Goal: Task Accomplishment & Management: Use online tool/utility

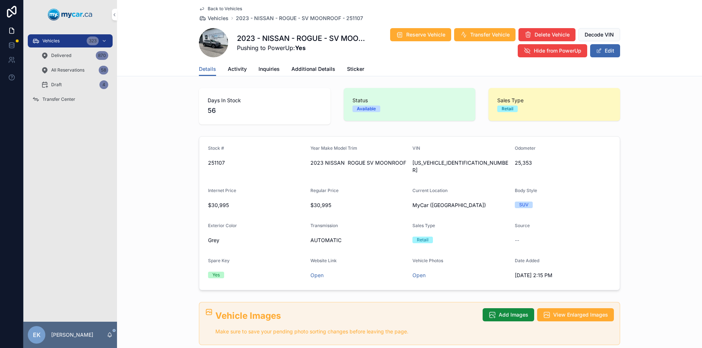
scroll to position [580, 0]
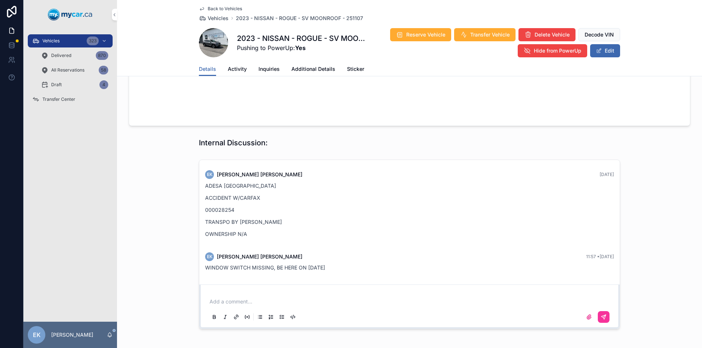
click at [61, 99] on span "Transfer Center" at bounding box center [58, 100] width 33 height 6
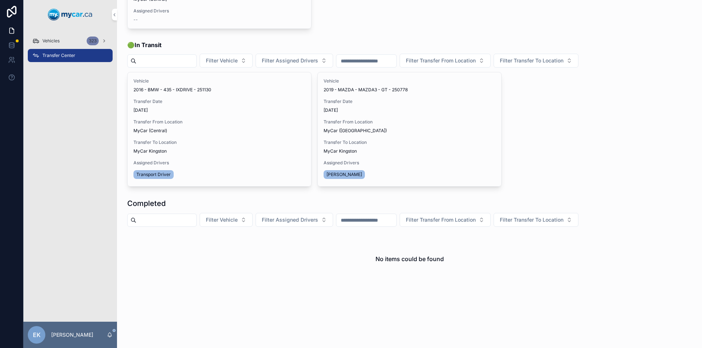
scroll to position [126, 0]
click at [95, 38] on div "323" at bounding box center [93, 41] width 12 height 9
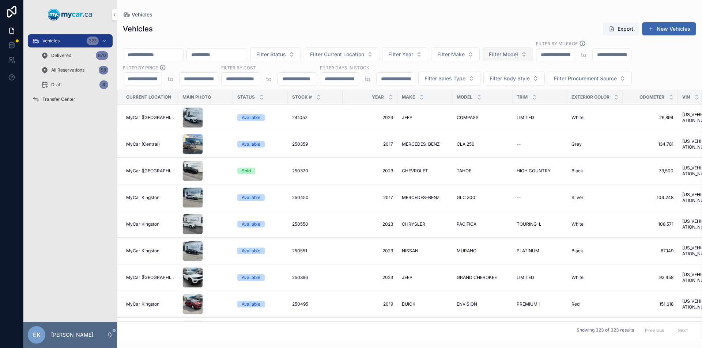
click at [533, 55] on button "Filter Model" at bounding box center [508, 55] width 50 height 14
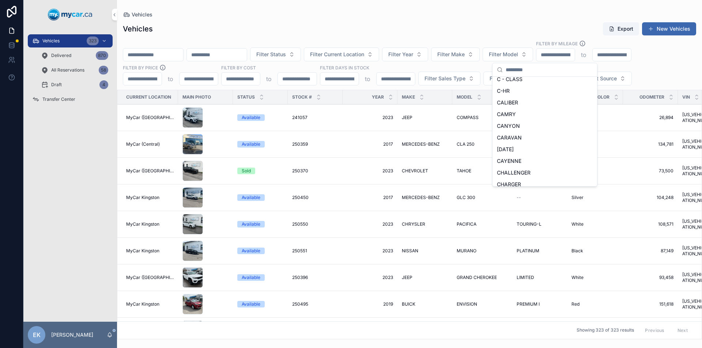
scroll to position [402, 0]
click at [510, 162] on span "CHALLENGER" at bounding box center [514, 161] width 34 height 7
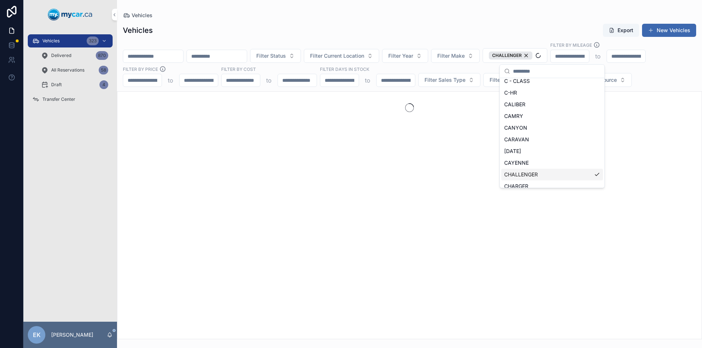
scroll to position [414, 0]
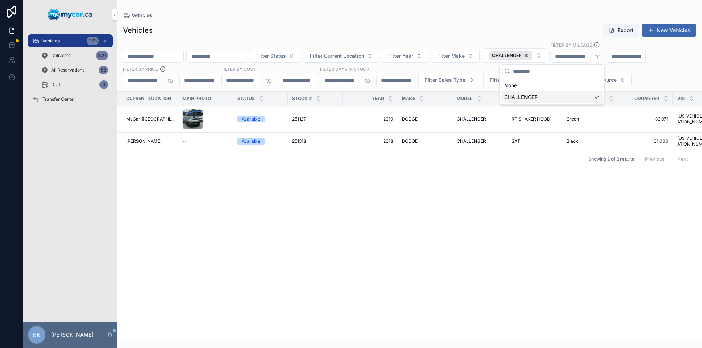
click at [427, 171] on div "Current Location Main Photo Status Stock # Year Make Model Trim Exterior Color …" at bounding box center [409, 215] width 584 height 247
click at [461, 120] on span "CHALLENGER" at bounding box center [471, 119] width 29 height 6
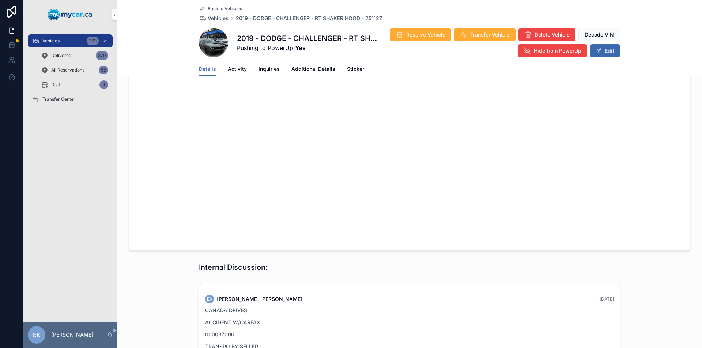
scroll to position [548, 0]
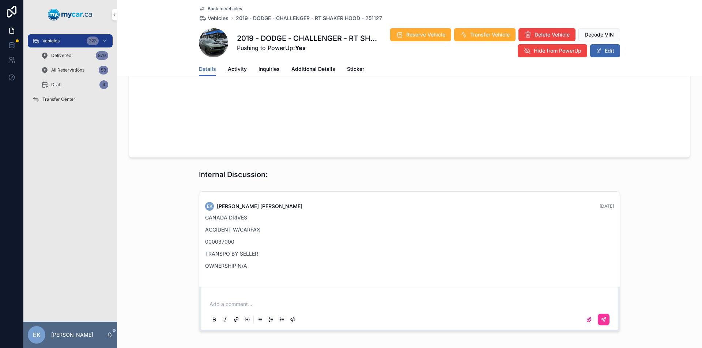
click at [65, 100] on span "Transfer Center" at bounding box center [58, 100] width 33 height 6
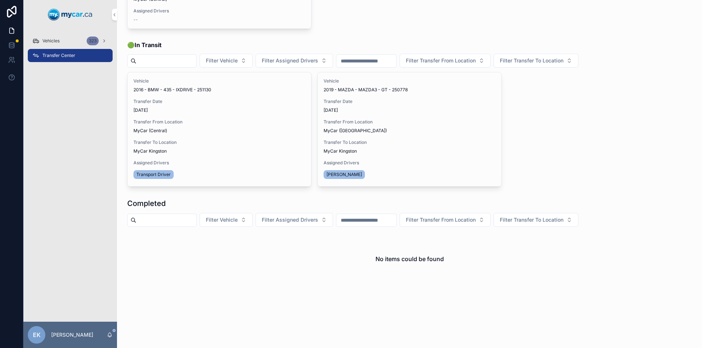
scroll to position [126, 0]
click at [56, 39] on span "Vehicles" at bounding box center [50, 41] width 17 height 6
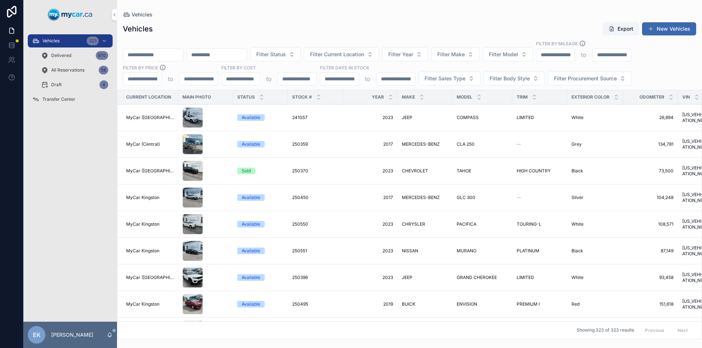
click at [144, 57] on input "scrollable content" at bounding box center [153, 55] width 60 height 10
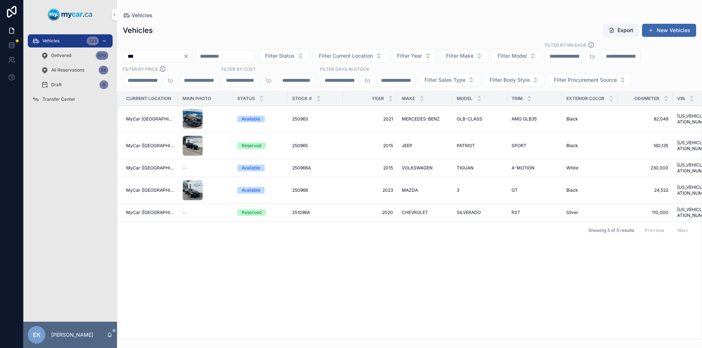
type input "***"
click at [276, 209] on div "Reserved" at bounding box center [260, 212] width 46 height 7
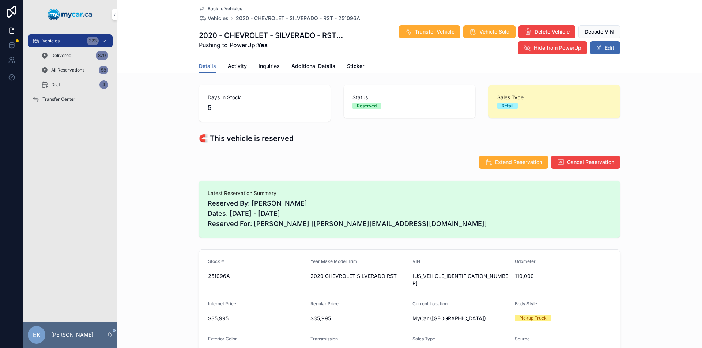
click at [65, 99] on span "Transfer Center" at bounding box center [58, 100] width 33 height 6
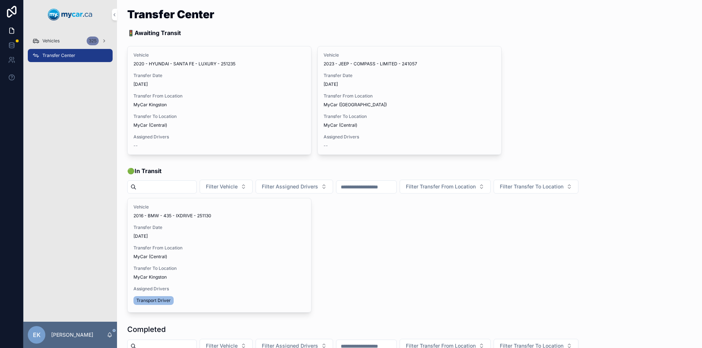
click at [86, 42] on div "Vehicles 325" at bounding box center [70, 41] width 76 height 12
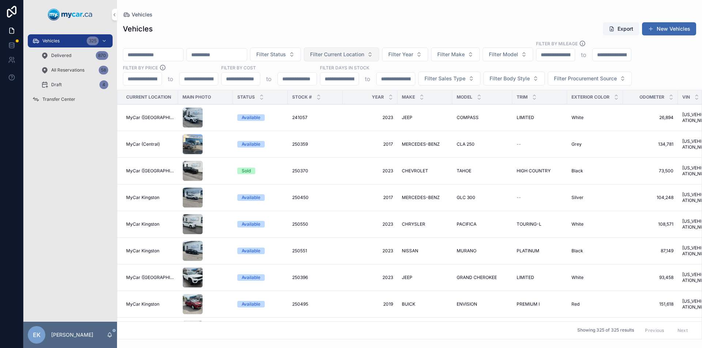
click at [379, 54] on button "Filter Current Location" at bounding box center [341, 55] width 75 height 14
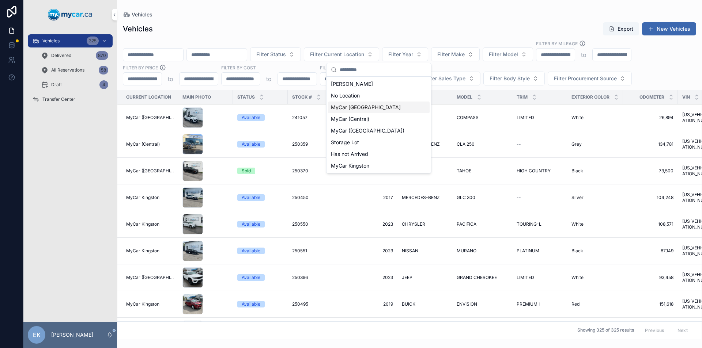
click at [367, 109] on span "MyCar [GEOGRAPHIC_DATA]" at bounding box center [366, 107] width 70 height 7
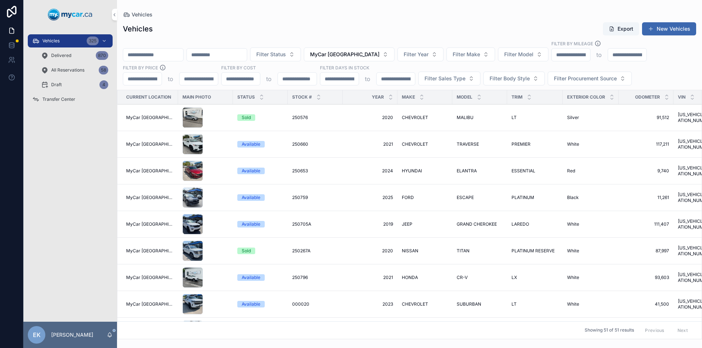
click at [68, 70] on span "All Reservations" at bounding box center [67, 70] width 33 height 6
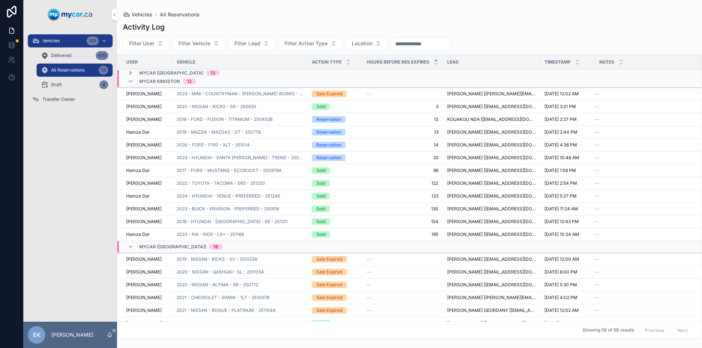
click at [131, 73] on icon "scrollable content" at bounding box center [131, 73] width 6 height 6
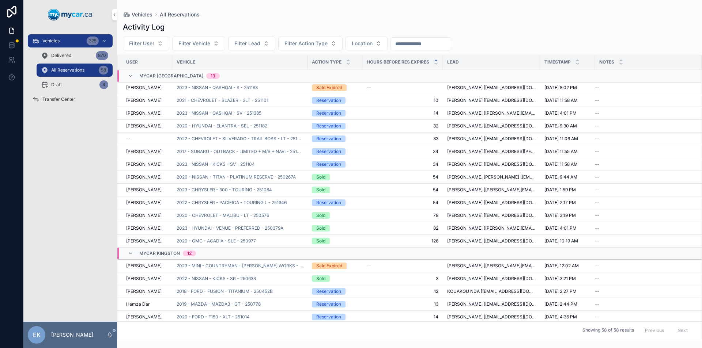
click at [66, 40] on div "Vehicles 325" at bounding box center [70, 41] width 76 height 12
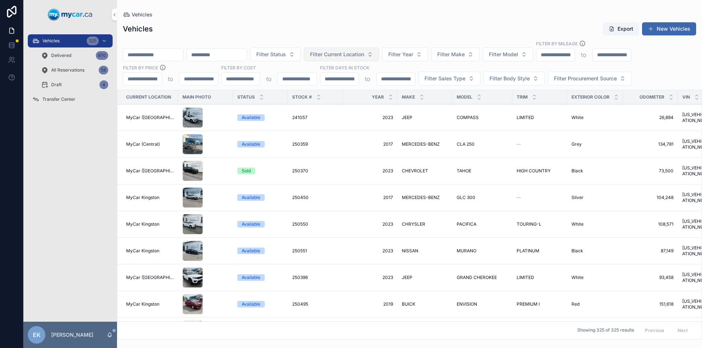
click at [364, 57] on span "Filter Current Location" at bounding box center [337, 54] width 54 height 7
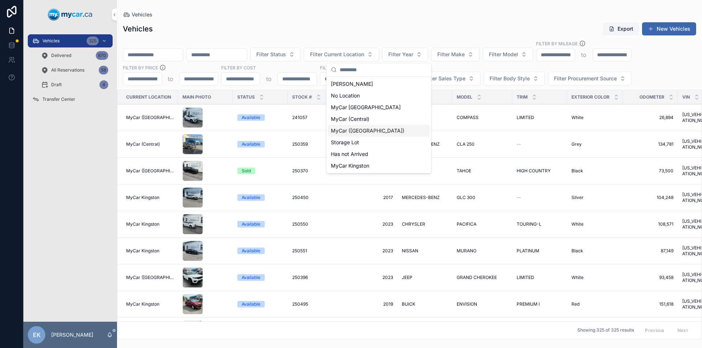
click at [376, 131] on span "MyCar ([GEOGRAPHIC_DATA])" at bounding box center [367, 130] width 73 height 7
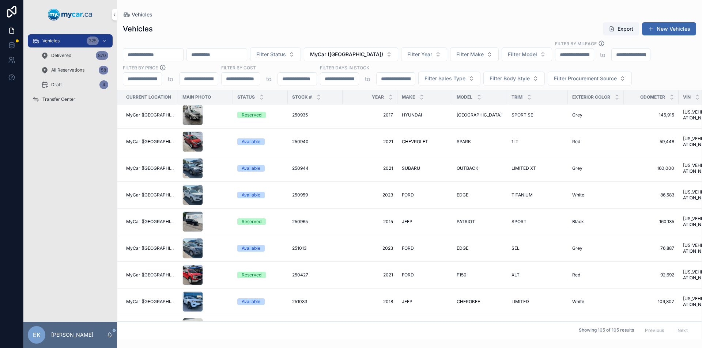
scroll to position [768, 0]
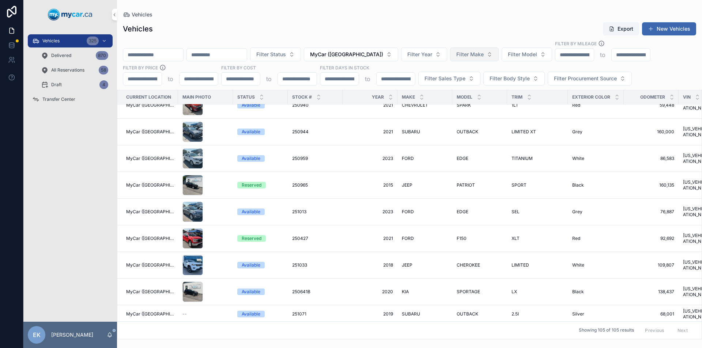
click at [498, 54] on button "Filter Make" at bounding box center [474, 55] width 49 height 14
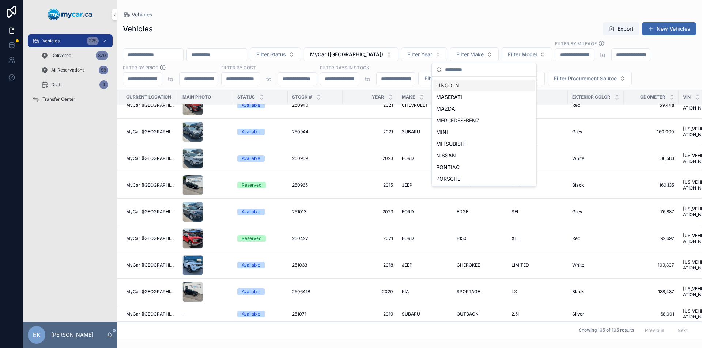
scroll to position [361, 0]
click at [461, 167] on span "VOLKSWAGEN" at bounding box center [454, 167] width 36 height 7
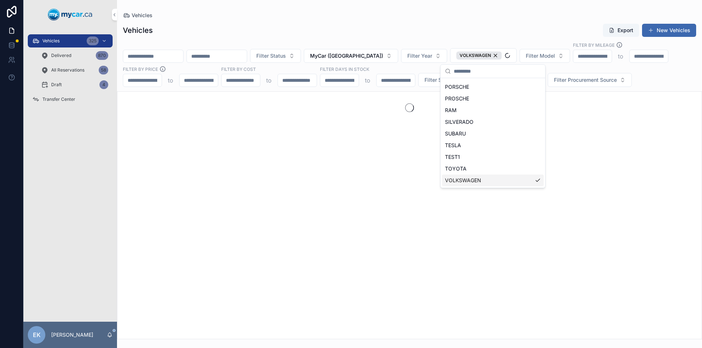
scroll to position [373, 0]
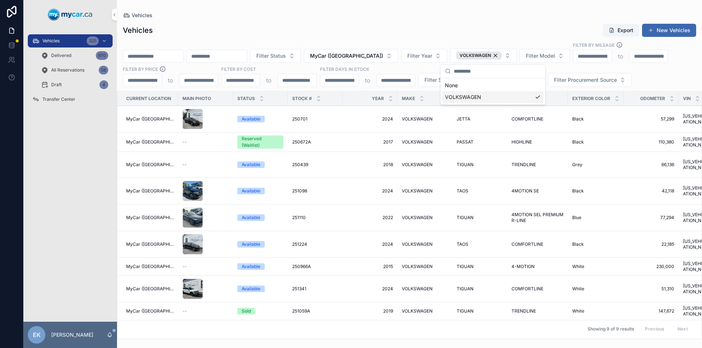
click at [394, 13] on div "Vehicles" at bounding box center [409, 15] width 573 height 7
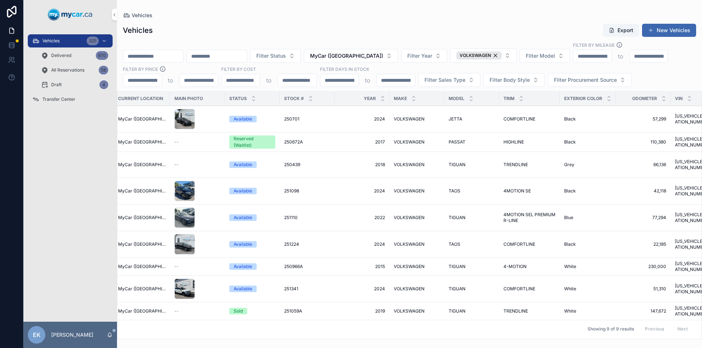
scroll to position [0, 0]
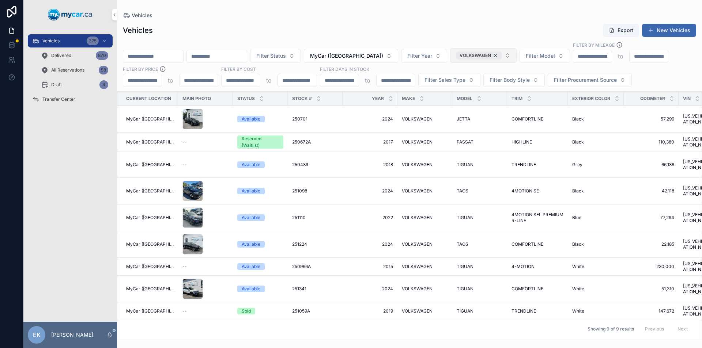
click at [502, 55] on div "VOLKSWAGEN" at bounding box center [478, 56] width 45 height 8
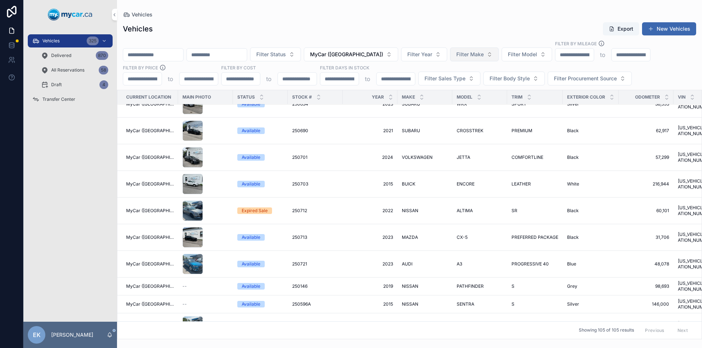
scroll to position [292, 0]
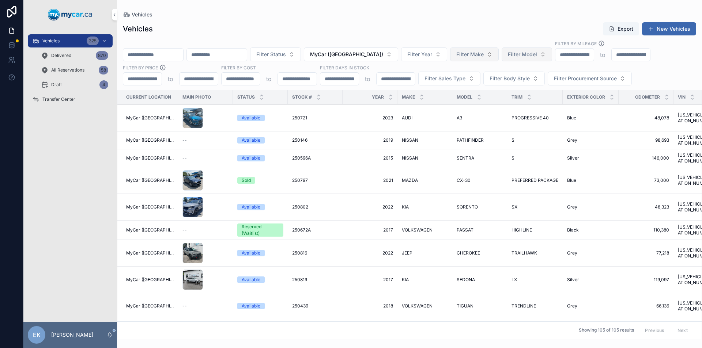
click at [537, 55] on span "Filter Model" at bounding box center [522, 54] width 29 height 7
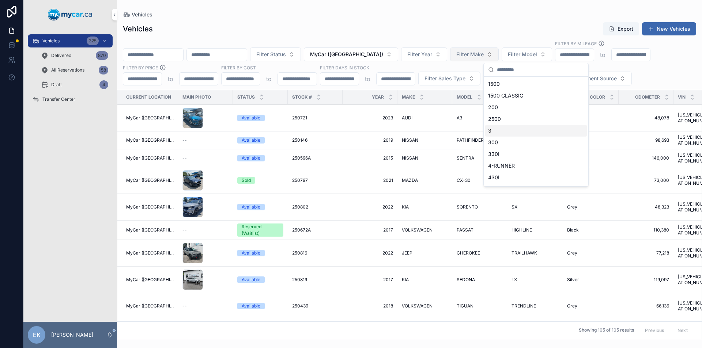
click at [500, 130] on div "3" at bounding box center [536, 131] width 102 height 12
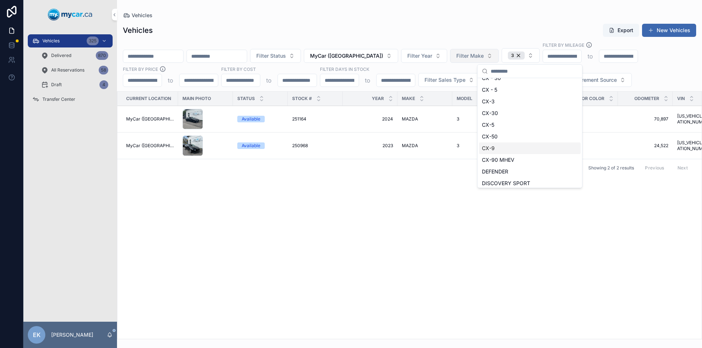
scroll to position [690, 0]
click at [497, 133] on span "CX-50" at bounding box center [490, 132] width 16 height 7
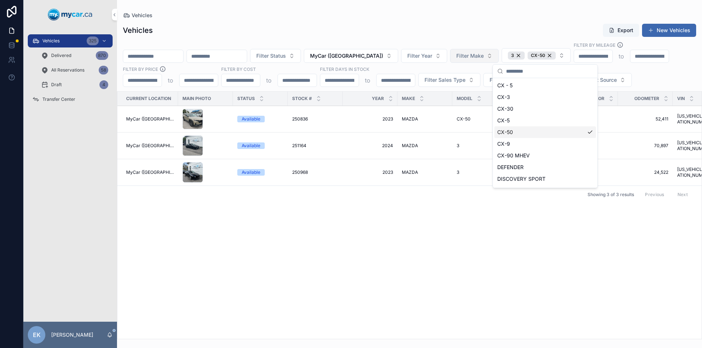
click at [370, 233] on div "Current Location Main Photo Status Stock # Year Make Model Trim Exterior Color …" at bounding box center [409, 215] width 584 height 247
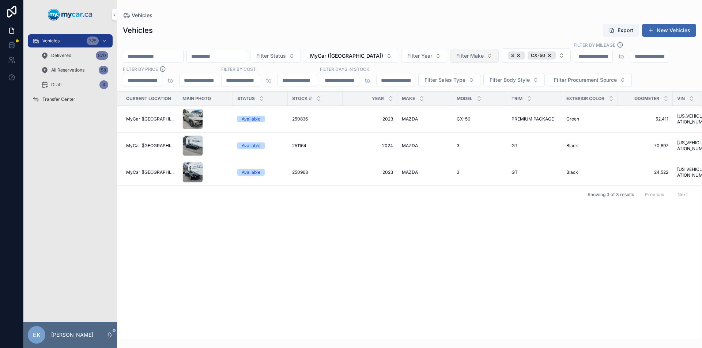
click at [141, 57] on input "scrollable content" at bounding box center [153, 56] width 60 height 10
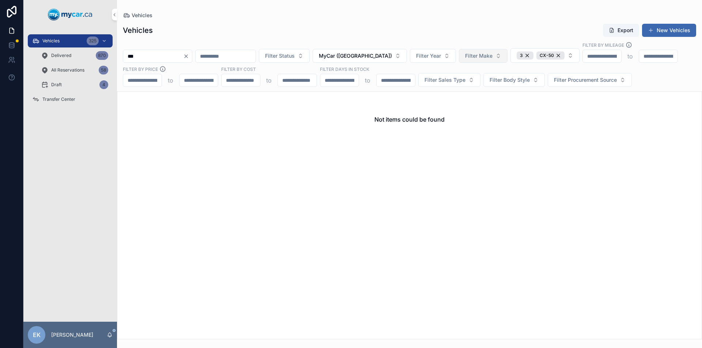
click at [127, 57] on input "***" at bounding box center [153, 56] width 60 height 10
type input "******"
click at [533, 54] on div "3" at bounding box center [525, 56] width 17 height 8
click at [545, 55] on div "CX-50" at bounding box center [531, 56] width 28 height 8
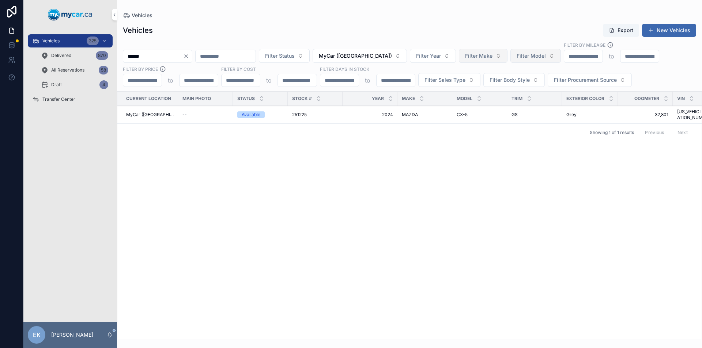
click at [407, 112] on span "MAZDA" at bounding box center [410, 115] width 16 height 6
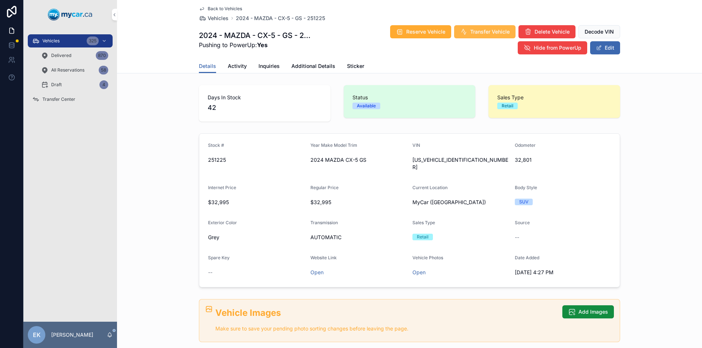
click at [484, 31] on span "Transfer Vehicle" at bounding box center [489, 31] width 39 height 7
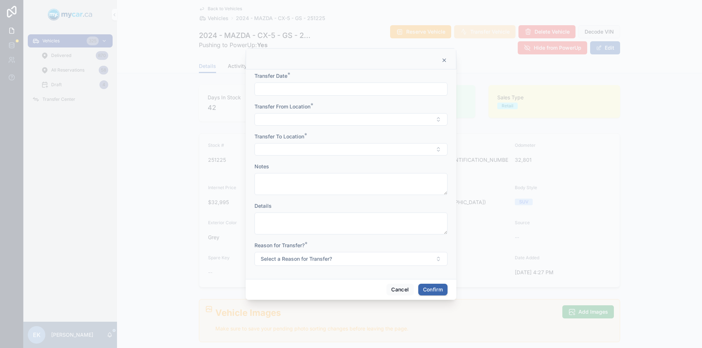
click at [282, 86] on input "text" at bounding box center [351, 89] width 192 height 10
drag, startPoint x: 378, startPoint y: 164, endPoint x: 286, endPoint y: 127, distance: 99.4
click at [378, 164] on button "10" at bounding box center [377, 165] width 13 height 13
type input "**********"
click at [277, 118] on button "Select Button" at bounding box center [350, 119] width 193 height 12
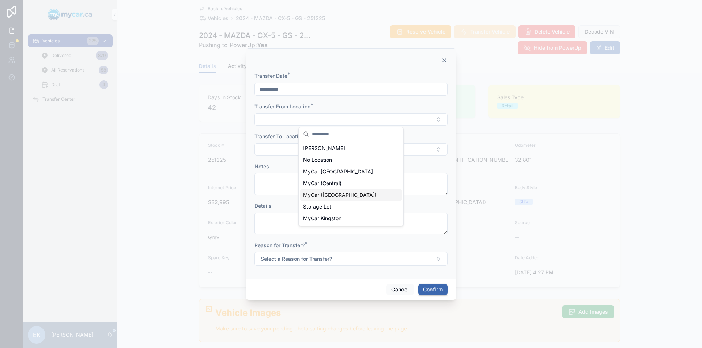
click at [320, 195] on span "MyCar ([GEOGRAPHIC_DATA])" at bounding box center [339, 195] width 73 height 7
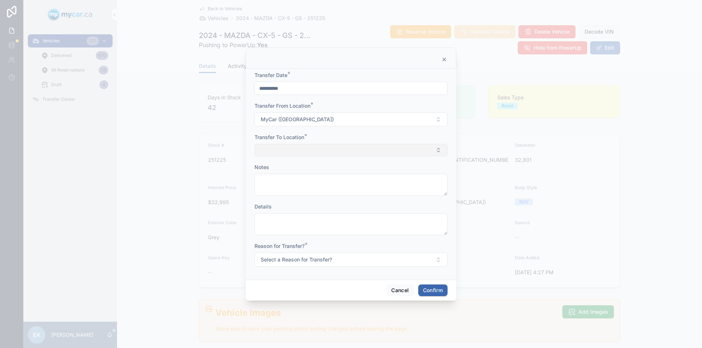
click at [301, 152] on button "Select Button" at bounding box center [350, 150] width 193 height 12
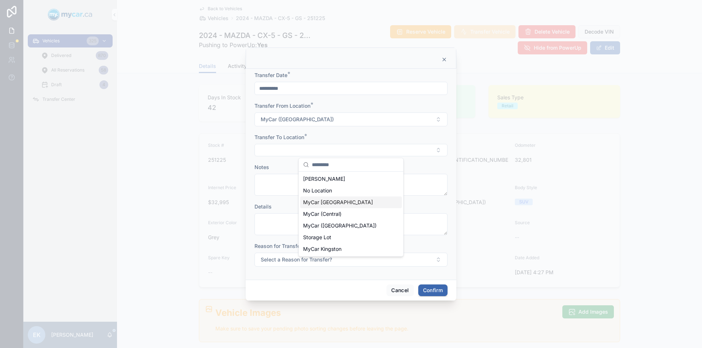
click at [320, 203] on span "MyCar [GEOGRAPHIC_DATA]" at bounding box center [338, 202] width 70 height 7
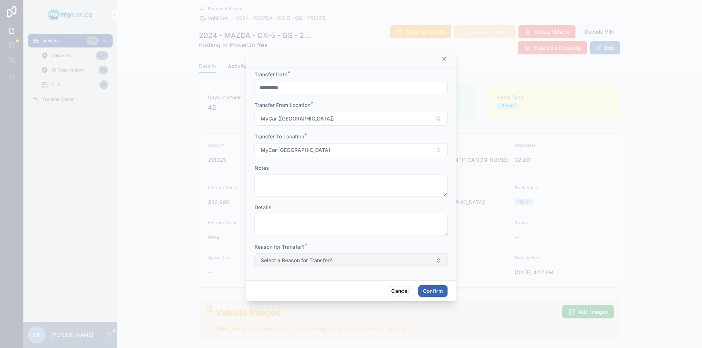
click at [317, 260] on span "Select a Reason for Transfer?" at bounding box center [296, 260] width 71 height 7
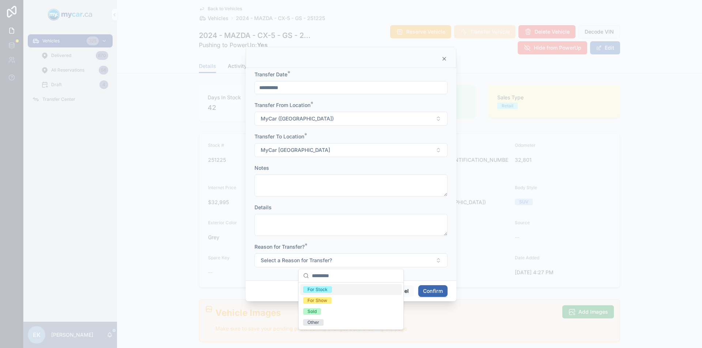
click at [320, 289] on div "For Stock" at bounding box center [317, 290] width 20 height 7
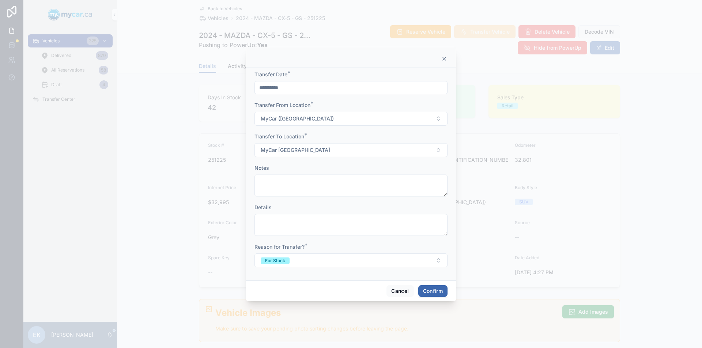
click at [432, 291] on button "Confirm" at bounding box center [432, 292] width 29 height 12
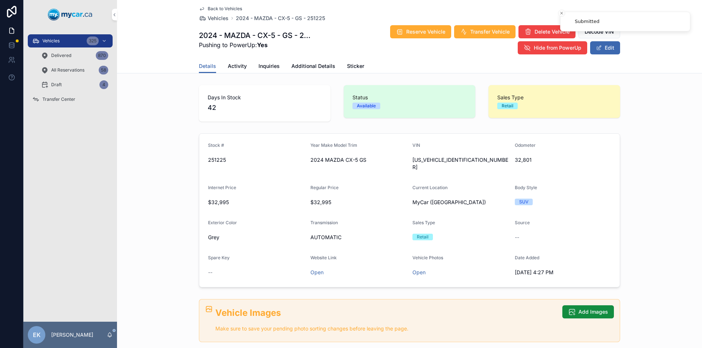
click at [57, 101] on span "Transfer Center" at bounding box center [58, 100] width 33 height 6
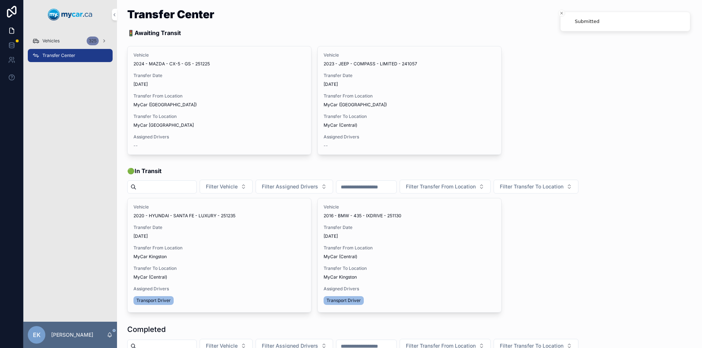
click at [0, 0] on span "Assign Driver" at bounding box center [0, 0] width 0 height 0
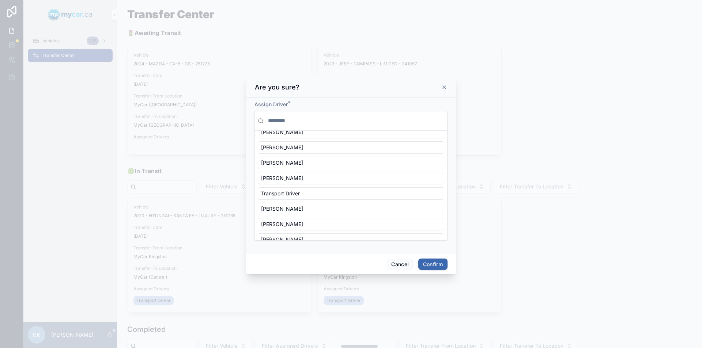
scroll to position [65, 0]
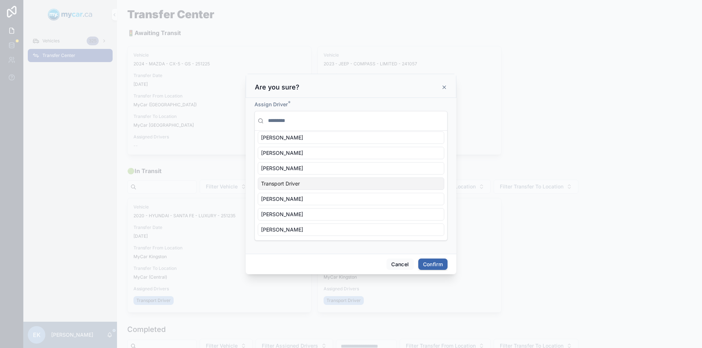
click at [298, 185] on span "Transport Driver" at bounding box center [280, 183] width 39 height 7
click at [430, 262] on button "Confirm" at bounding box center [432, 265] width 29 height 12
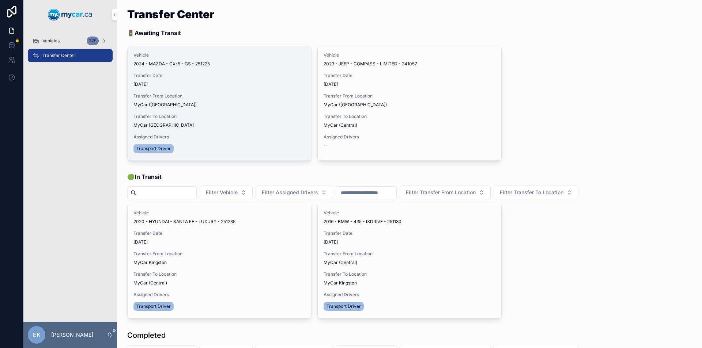
click at [0, 0] on span "Begin Trip" at bounding box center [0, 0] width 0 height 0
